Goal: Information Seeking & Learning: Learn about a topic

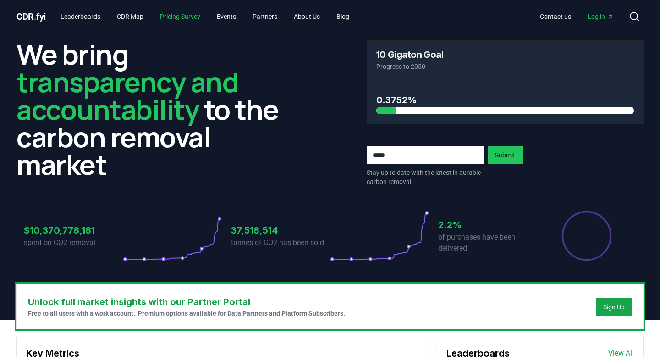
click at [174, 17] on link "Pricing Survey" at bounding box center [180, 16] width 55 height 17
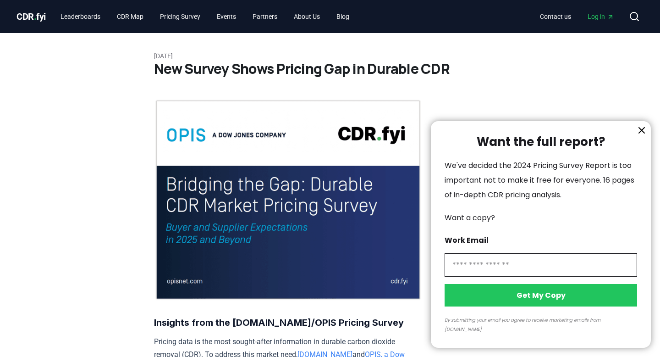
click at [640, 136] on icon "information" at bounding box center [641, 130] width 11 height 11
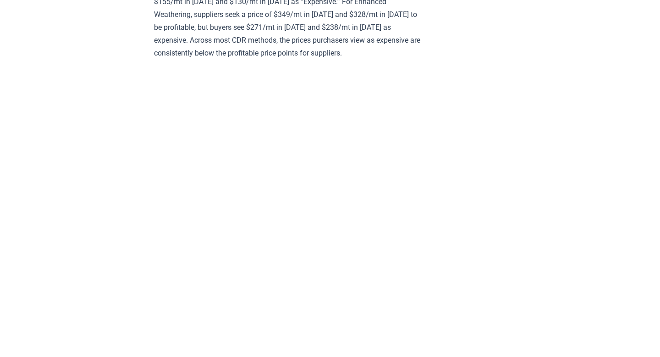
scroll to position [621, 0]
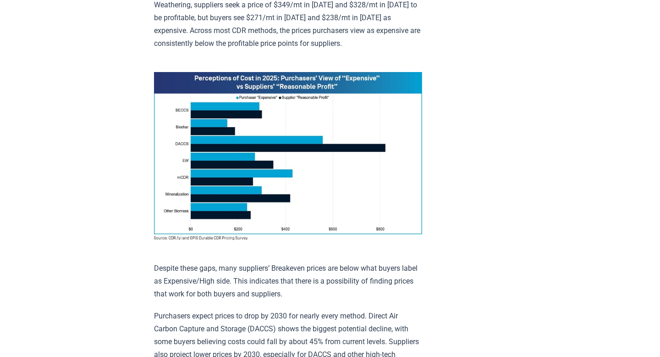
click at [207, 169] on img at bounding box center [288, 156] width 268 height 168
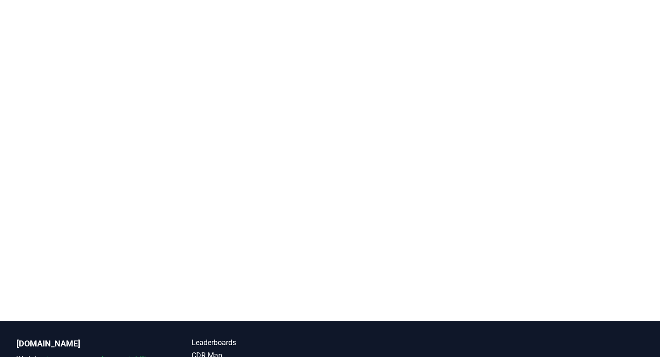
scroll to position [1939, 0]
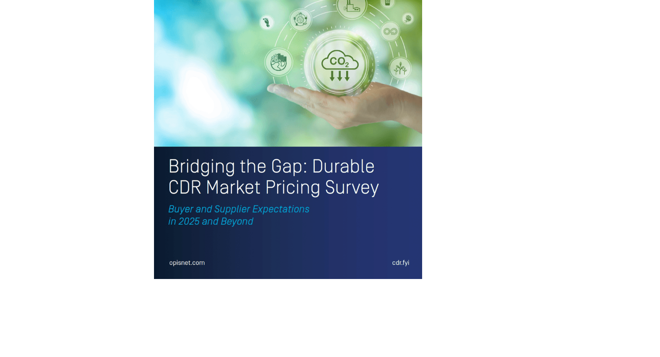
click at [199, 208] on img at bounding box center [288, 104] width 268 height 350
click at [203, 243] on img at bounding box center [288, 104] width 268 height 350
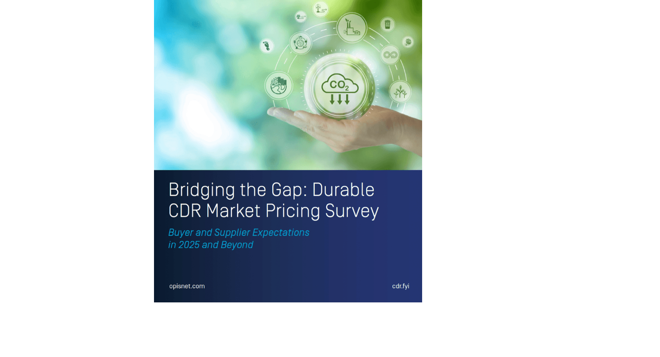
scroll to position [2000, 0]
